Goal: Transaction & Acquisition: Register for event/course

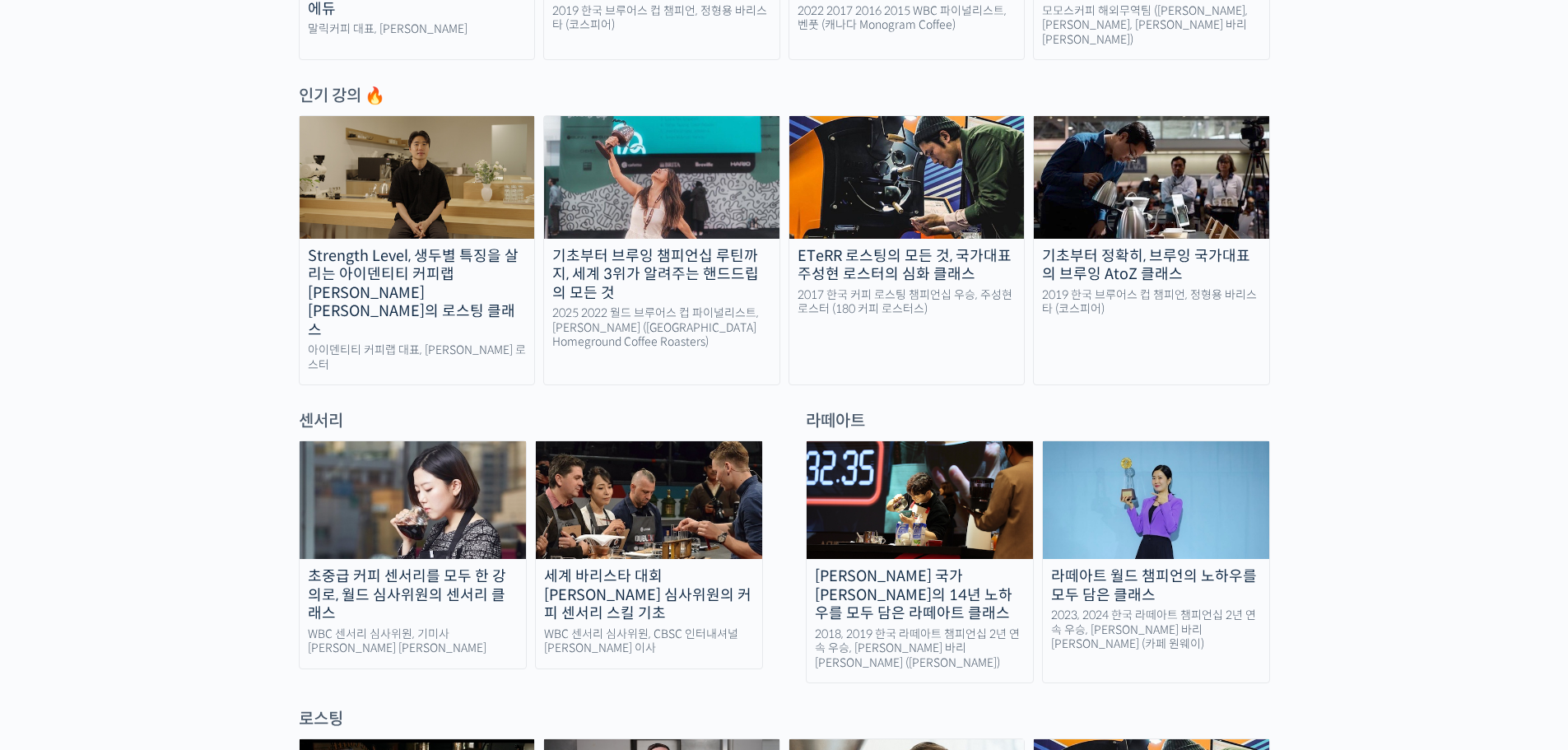
scroll to position [823, 0]
click at [414, 441] on img at bounding box center [413, 500] width 226 height 118
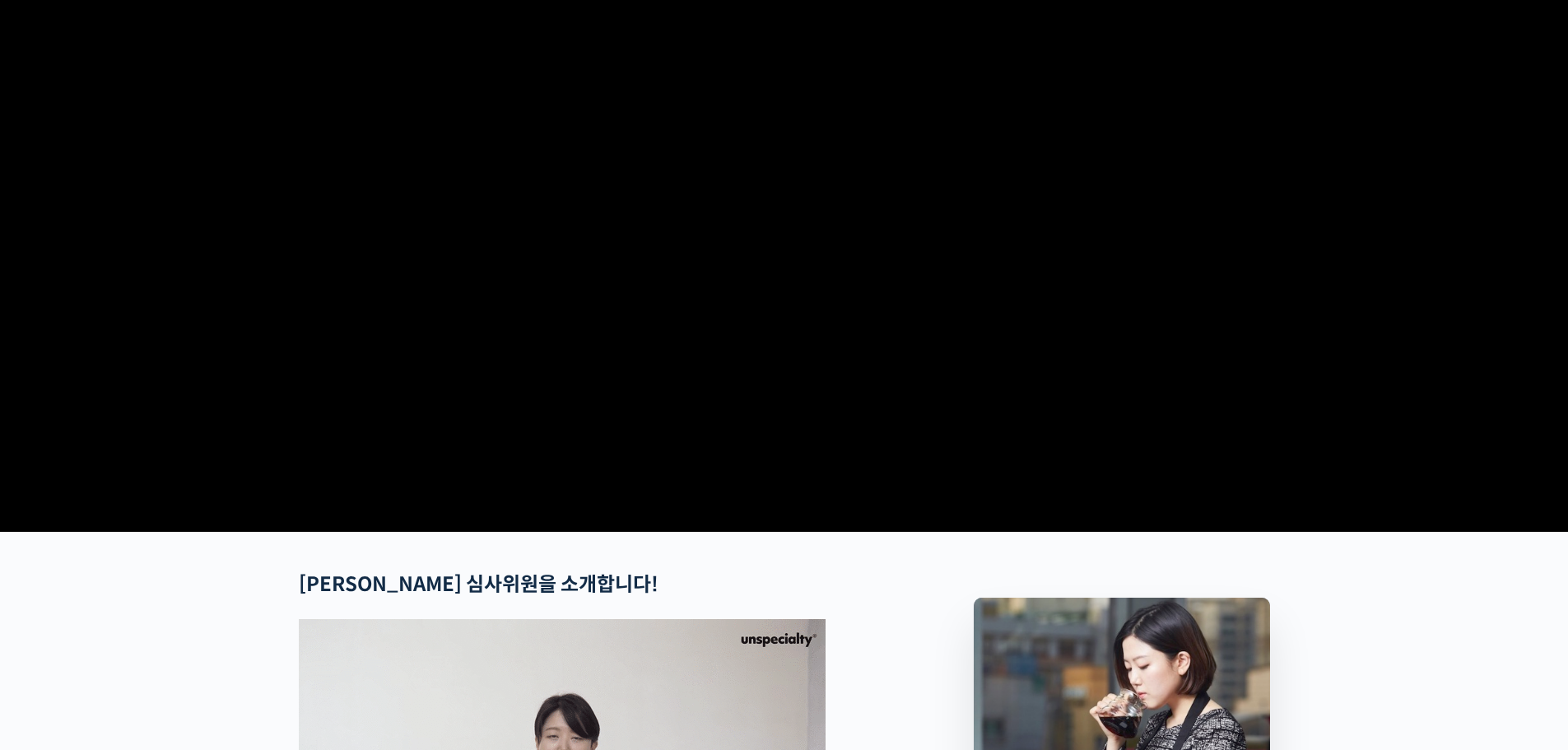
scroll to position [247, 0]
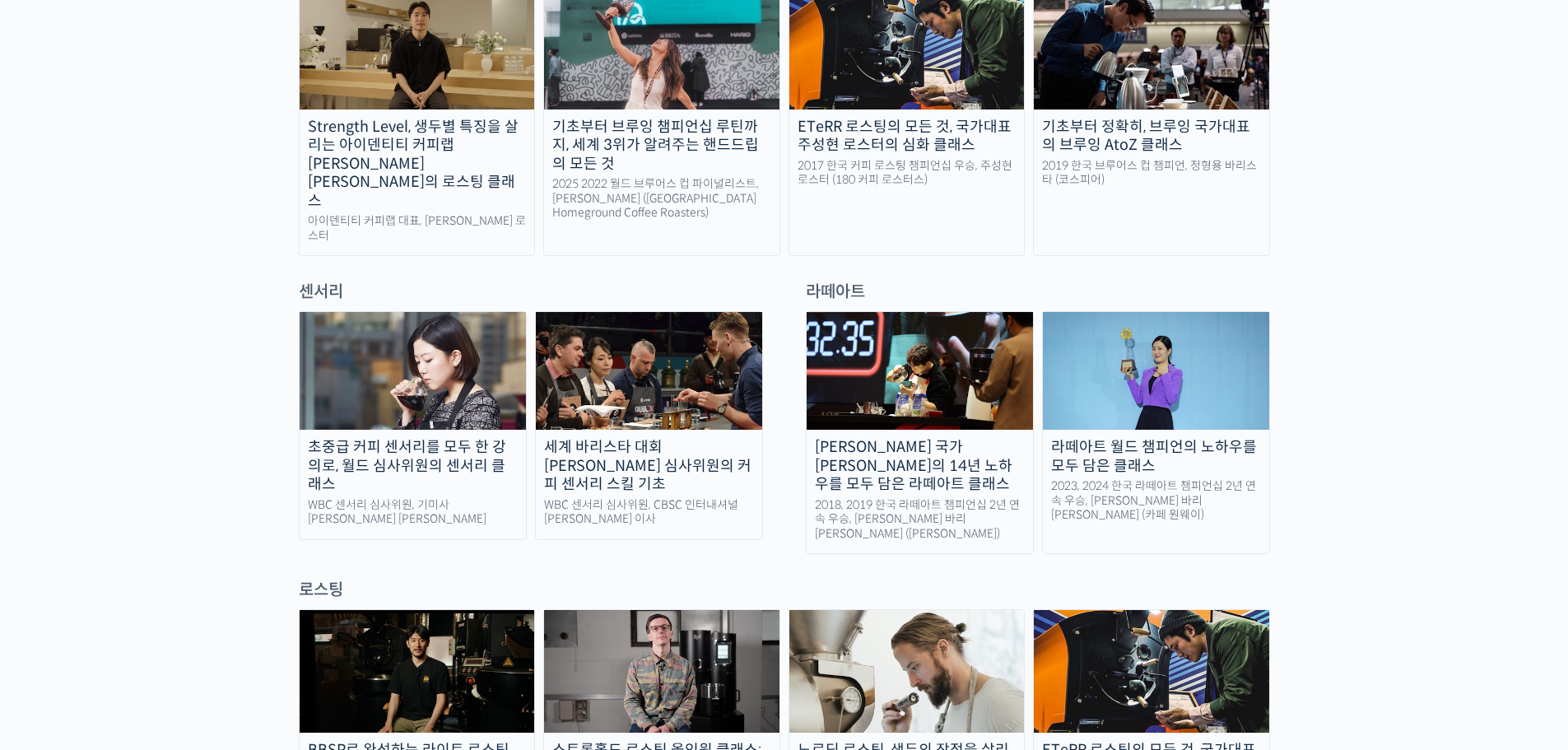
scroll to position [823, 0]
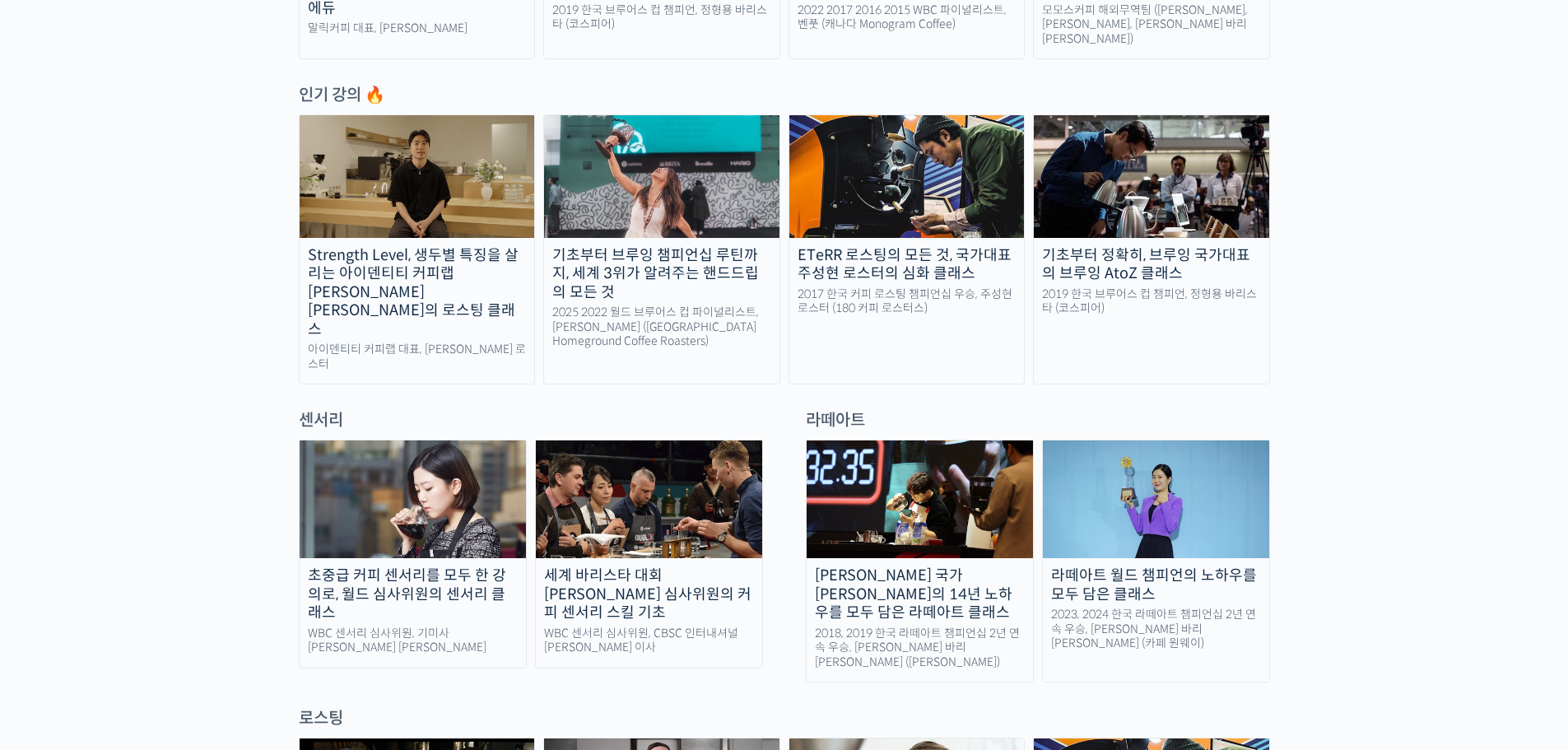
click at [499, 566] on div "초중급 커피 센서리를 모두 한 강의로, 월드 심사위원의 센서리 클래스" at bounding box center [413, 594] width 226 height 56
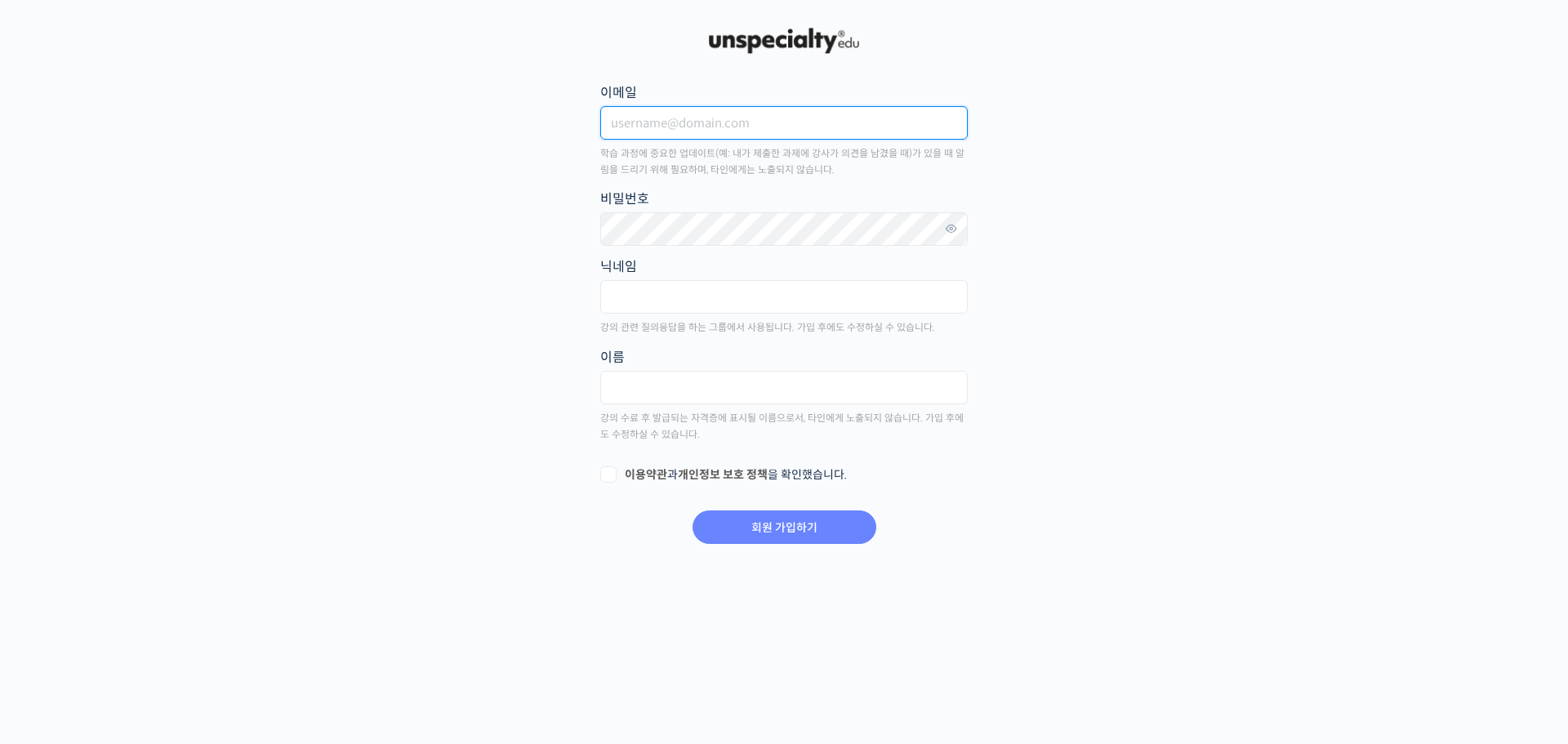
click at [648, 127] on input "이메일" at bounding box center [783, 123] width 367 height 34
type input "H"
type input "[EMAIL_ADDRESS][DOMAIN_NAME]"
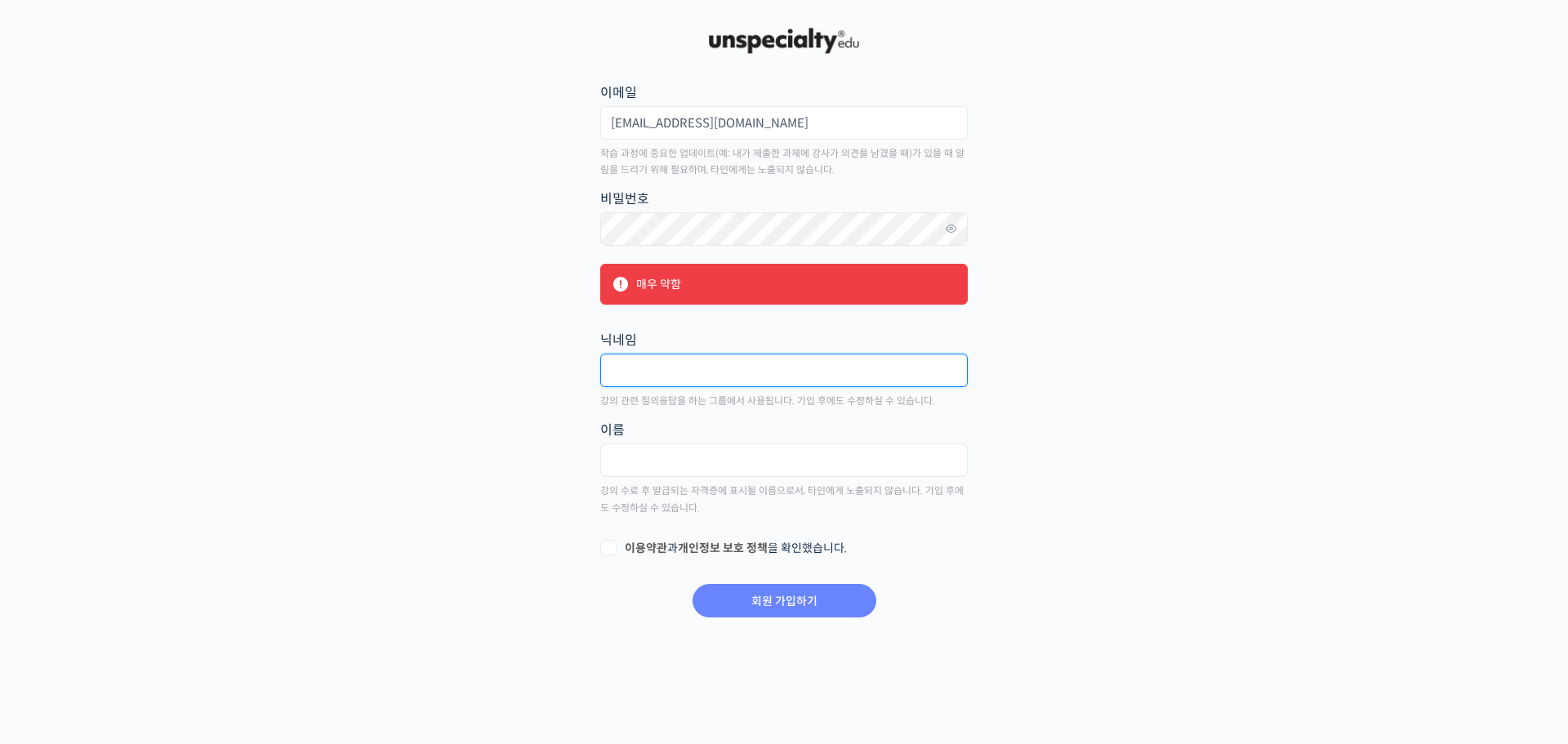
click at [647, 374] on input "text" at bounding box center [783, 370] width 367 height 34
click at [957, 234] on icon at bounding box center [951, 228] width 14 height 22
click at [565, 232] on main "회원 가입하기 or 로그인 이메일 hidohyuno@naver.com 학습 과정에 중요한 업데이트(예: 내가 제출한 과제에 강사가 의견을 남겼…" at bounding box center [783, 322] width 963 height 594
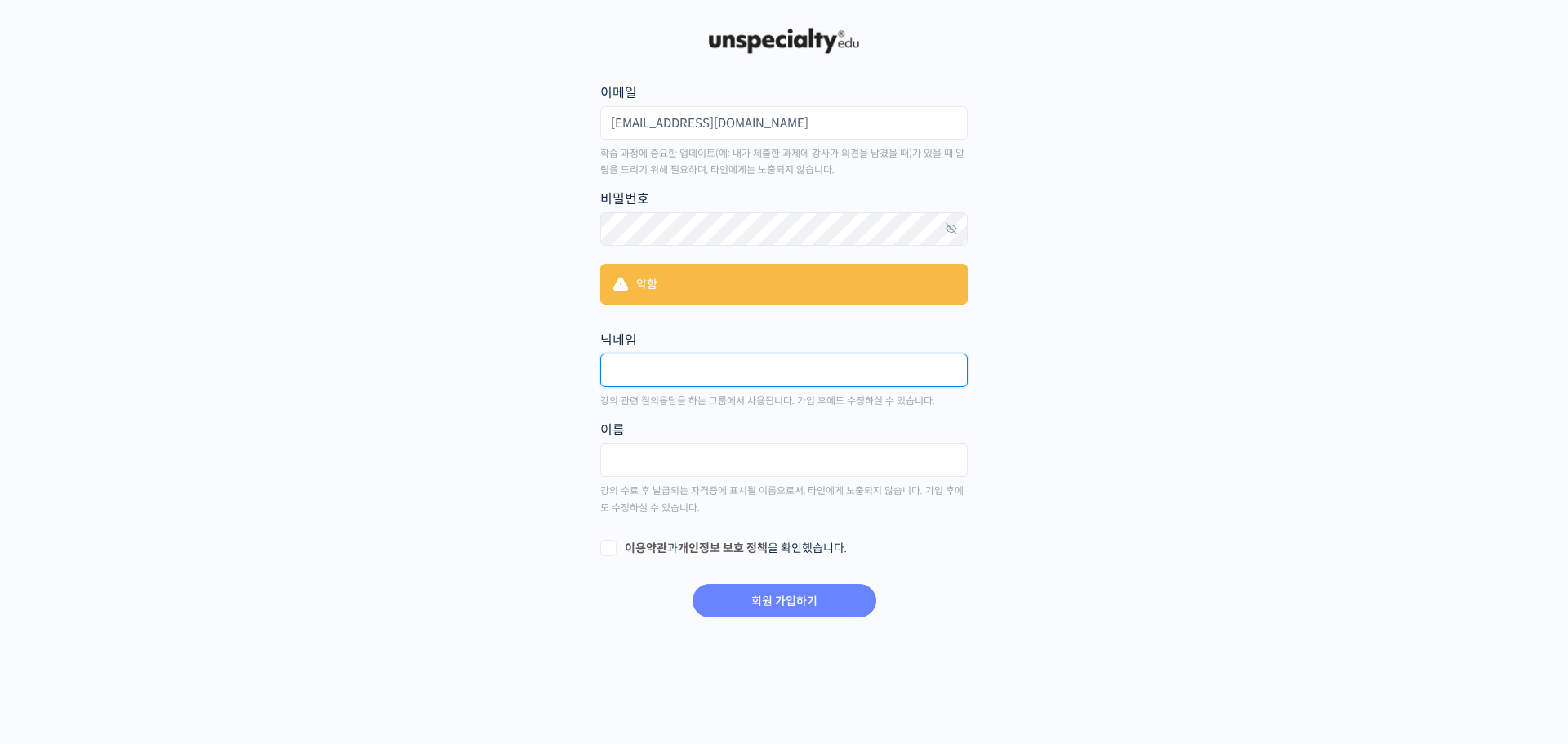
click at [641, 355] on input "text" at bounding box center [783, 370] width 367 height 34
type input "a"
type input "물고기"
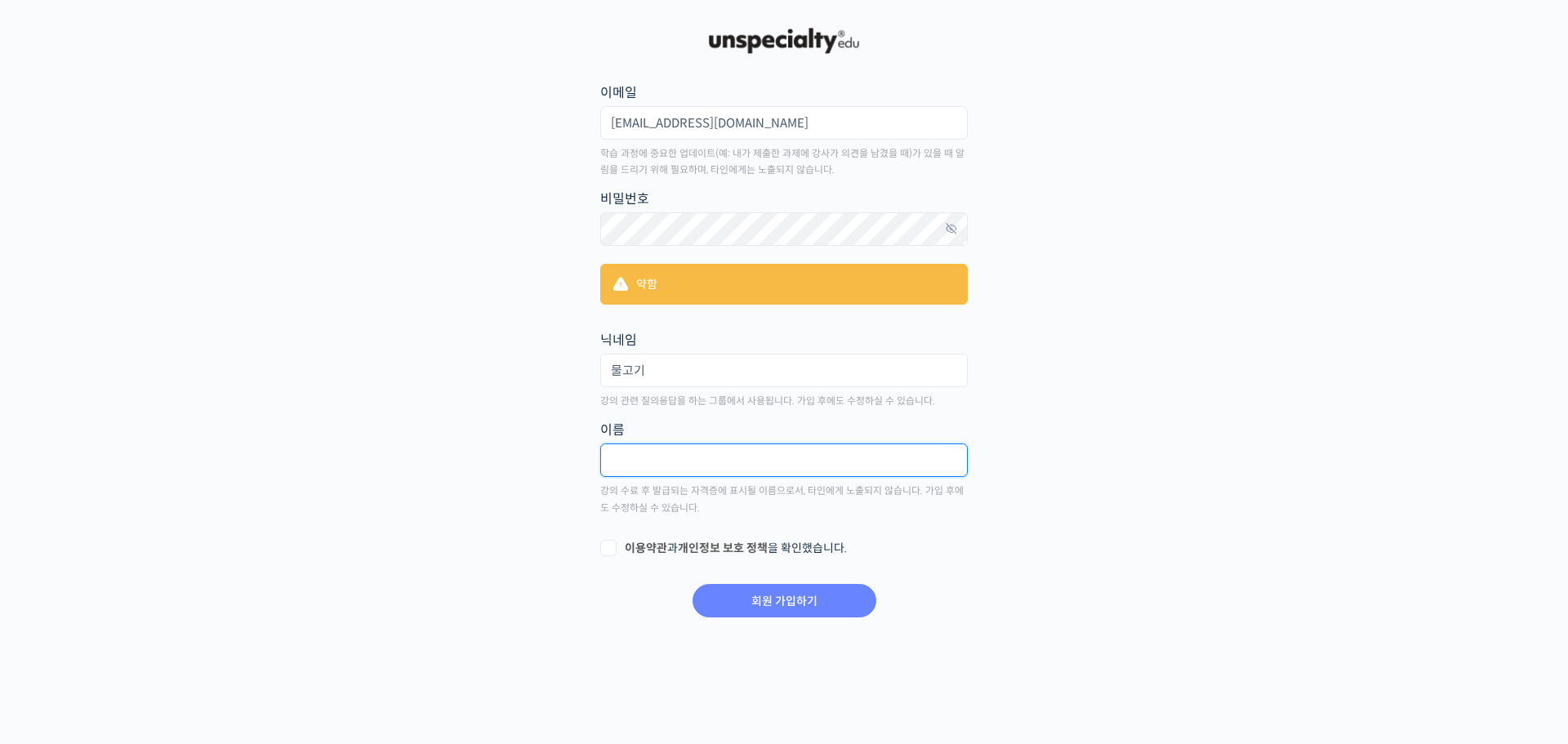
click at [641, 461] on input "text" at bounding box center [783, 460] width 367 height 34
type input "김현오"
click at [602, 545] on label "이용약관 과 개인정보 보호 정책 을 확인했습니다." at bounding box center [783, 548] width 367 height 16
click at [602, 545] on input "이용약관 과 개인정보 보호 정책 을 확인했습니다." at bounding box center [605, 546] width 11 height 11
checkbox input "true"
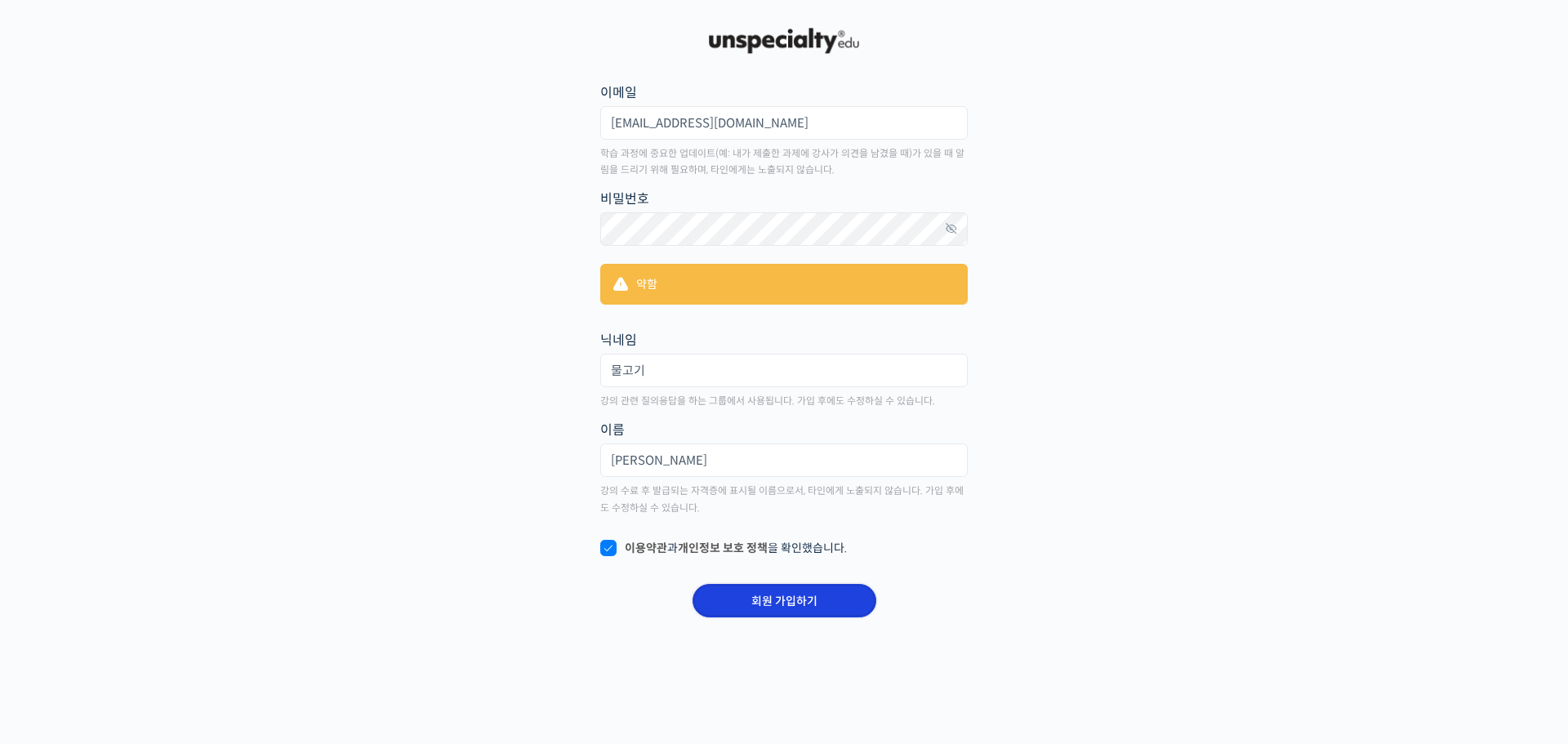
click at [783, 602] on input "회원 가입하기" at bounding box center [784, 600] width 184 height 34
